Goal: Information Seeking & Learning: Learn about a topic

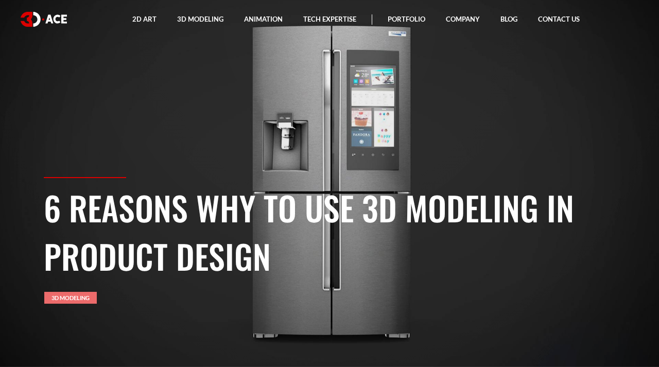
click at [76, 299] on link "3D Modeling" at bounding box center [70, 298] width 53 height 12
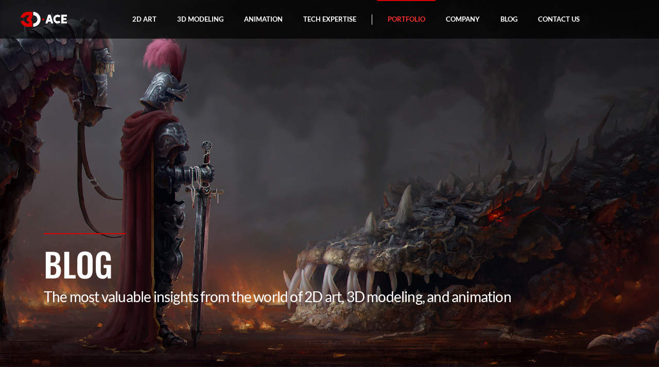
click at [409, 19] on link "Portfolio" at bounding box center [407, 19] width 58 height 39
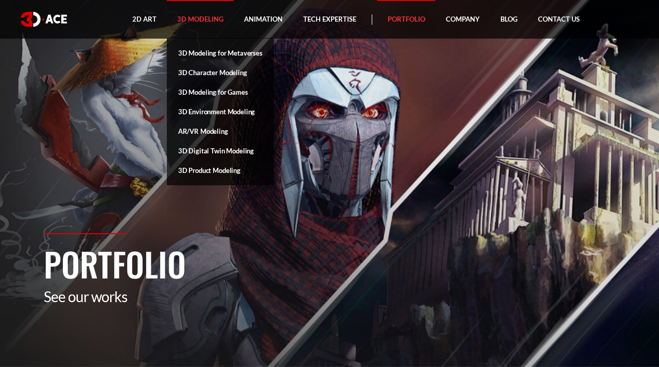
click at [184, 20] on link "3D Modeling" at bounding box center [200, 19] width 67 height 39
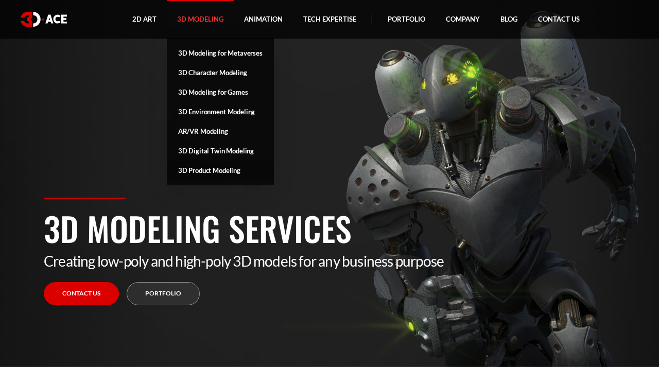
click at [224, 176] on link "3D Product Modeling" at bounding box center [220, 171] width 107 height 20
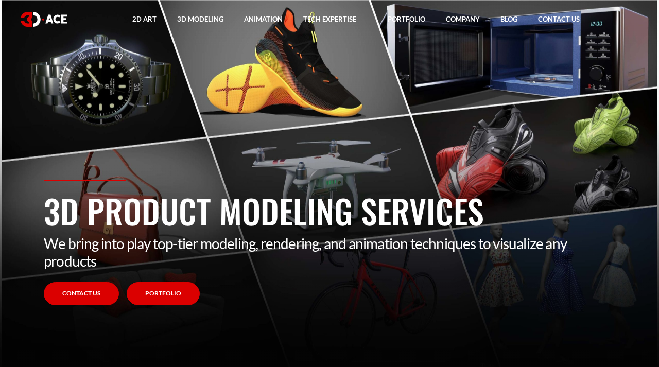
click at [169, 290] on link "Portfolio" at bounding box center [163, 293] width 73 height 23
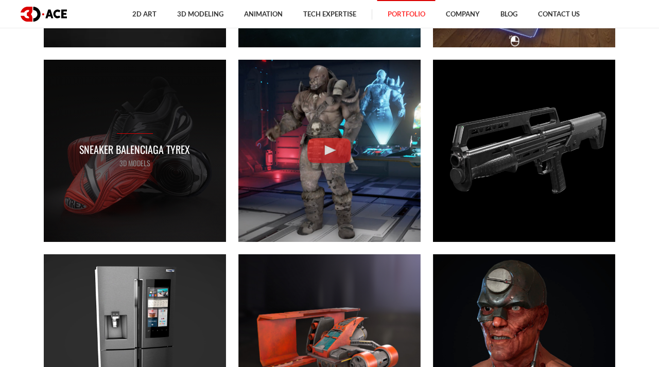
scroll to position [2829, 0]
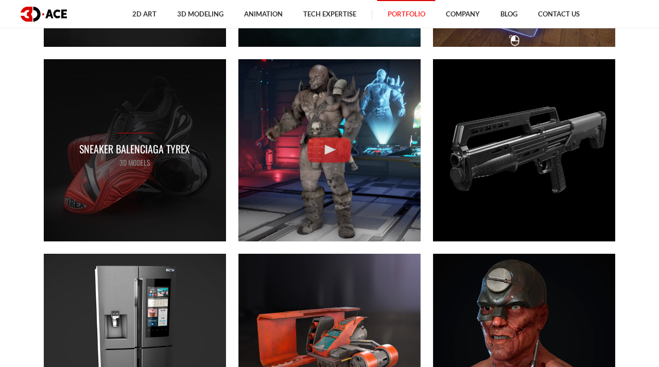
click at [161, 174] on div "Sneaker Balenciaga Tyrex 3D MODELS" at bounding box center [135, 150] width 182 height 182
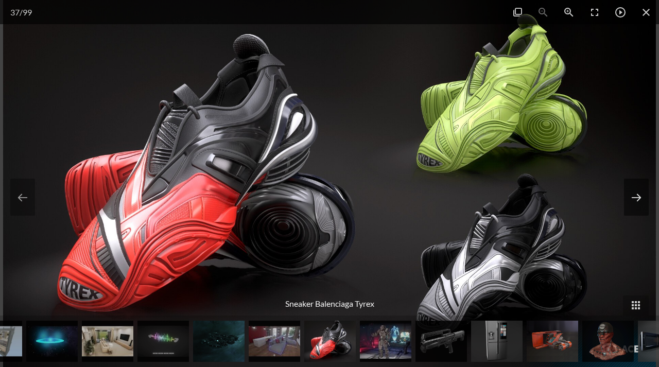
click at [638, 199] on button at bounding box center [636, 197] width 25 height 37
